Goal: Transaction & Acquisition: Purchase product/service

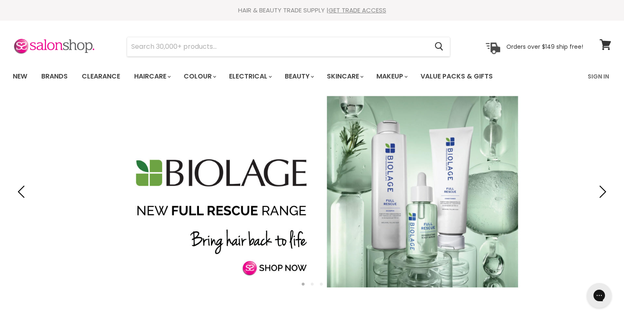
click at [23, 75] on link "New" at bounding box center [20, 76] width 27 height 17
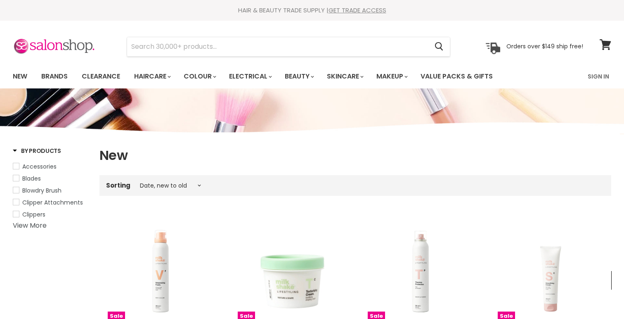
select select "created-descending"
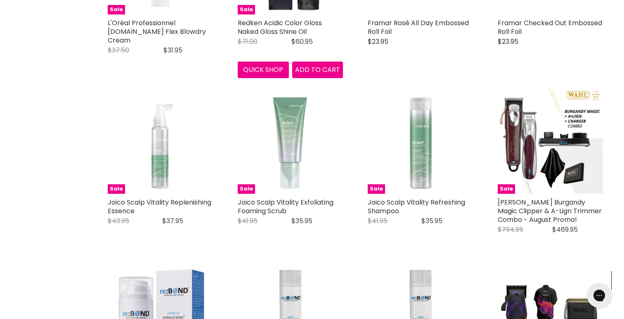
scroll to position [1434, 0]
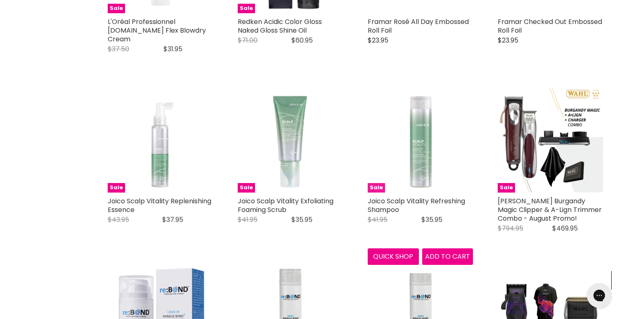
click at [417, 139] on img "Main content" at bounding box center [420, 139] width 105 height 105
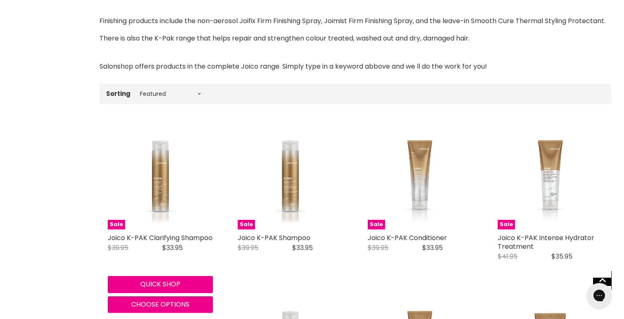
scroll to position [208, 0]
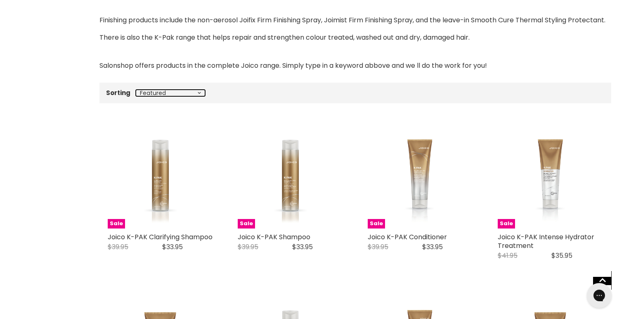
click at [149, 96] on select "Best selling Featured Price, low to high Price, high to low Alphabetically, A-Z…" at bounding box center [170, 93] width 69 height 7
select select "created-descending"
click at [136, 96] on select "Best selling Featured Price, low to high Price, high to low Alphabetically, A-Z…" at bounding box center [170, 93] width 69 height 7
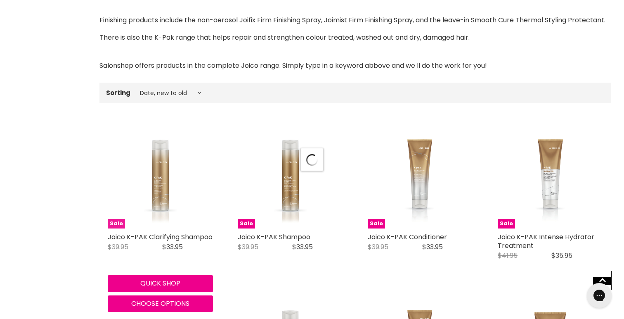
select select "created-descending"
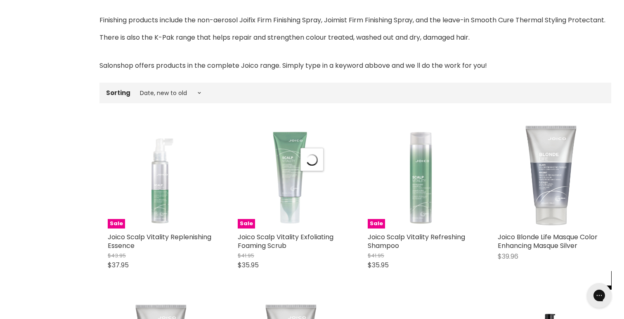
select select "manual"
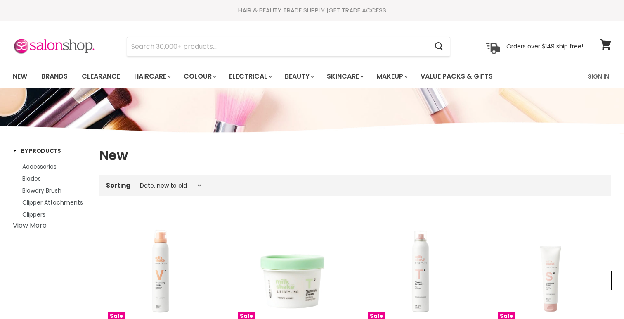
select select "created-descending"
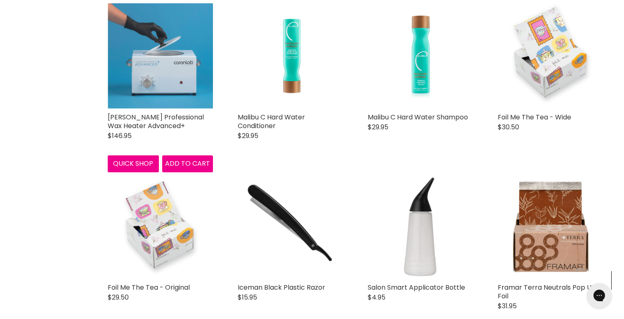
scroll to position [1017, 0]
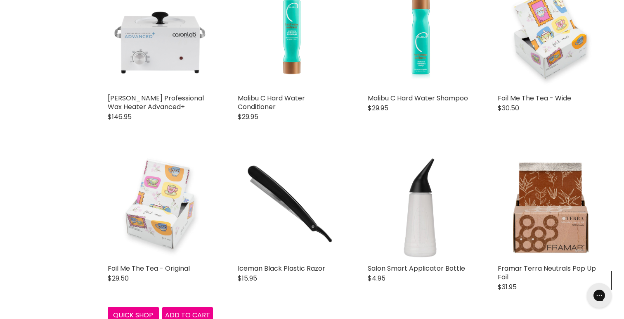
click at [163, 231] on img "Main content" at bounding box center [160, 206] width 105 height 105
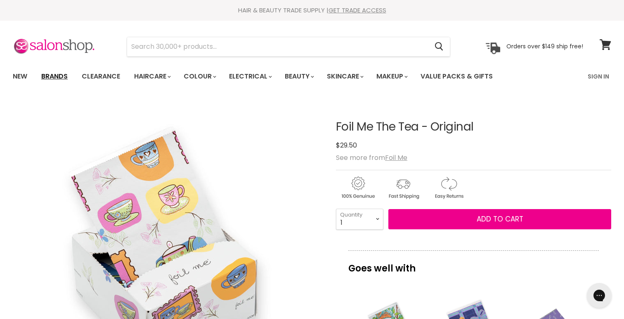
click at [55, 77] on link "Brands" at bounding box center [54, 76] width 39 height 17
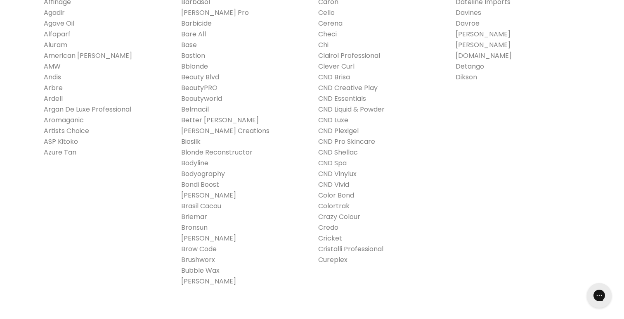
click at [196, 140] on link "Biosilk" at bounding box center [190, 141] width 19 height 9
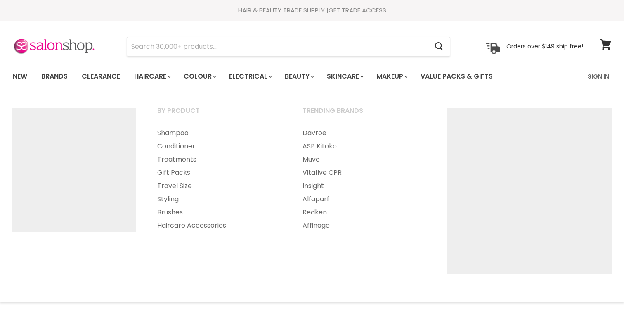
select select "manual"
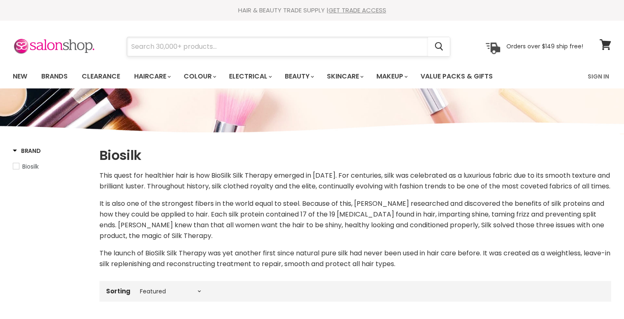
click at [149, 42] on input "Search" at bounding box center [277, 46] width 301 height 19
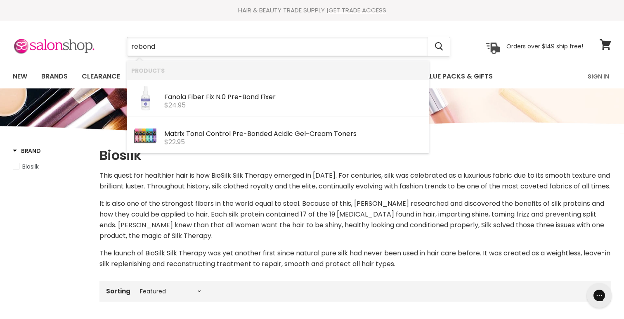
click at [137, 47] on input "rebond" at bounding box center [277, 46] width 301 height 19
type input "re:bond"
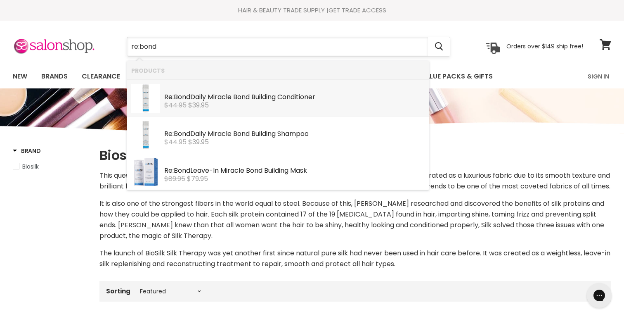
click at [176, 47] on input "re:bond" at bounding box center [277, 46] width 301 height 19
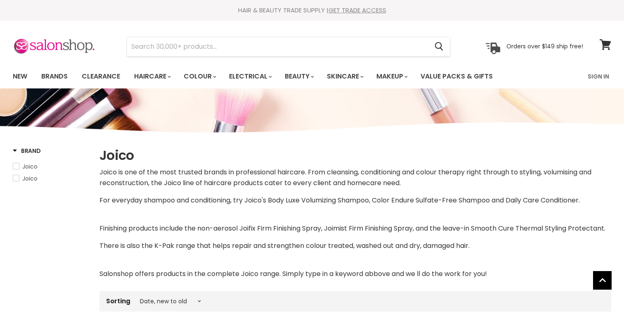
select select "created-descending"
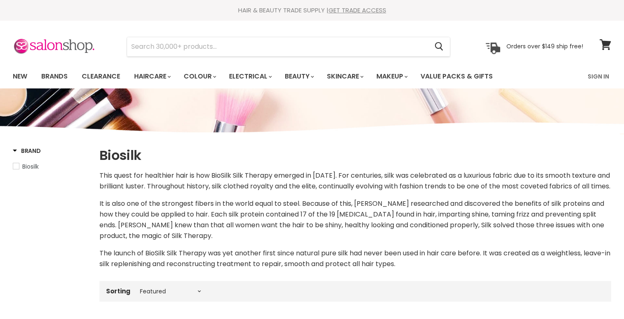
select select "manual"
